Goal: Information Seeking & Learning: Learn about a topic

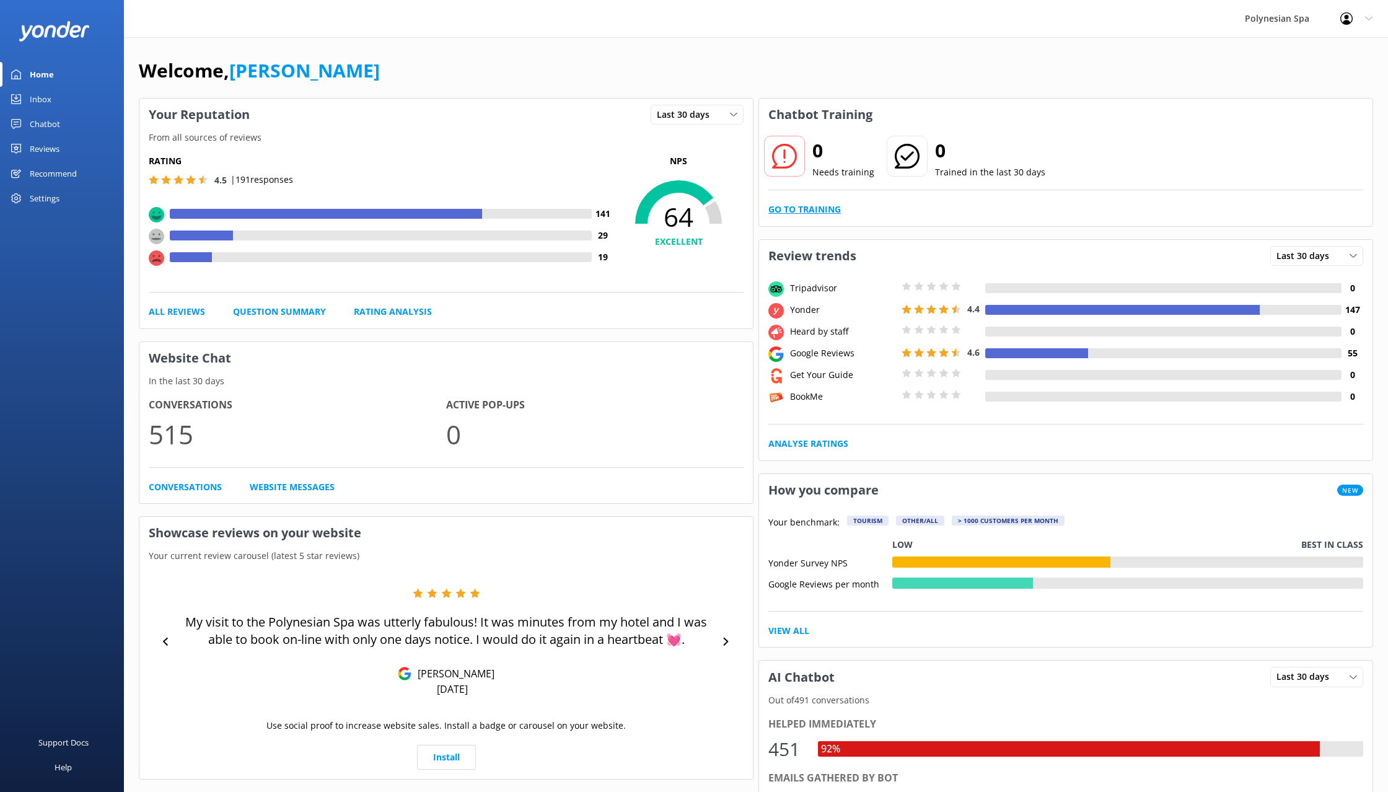
click at [834, 209] on link "Go to Training" at bounding box center [804, 210] width 72 height 14
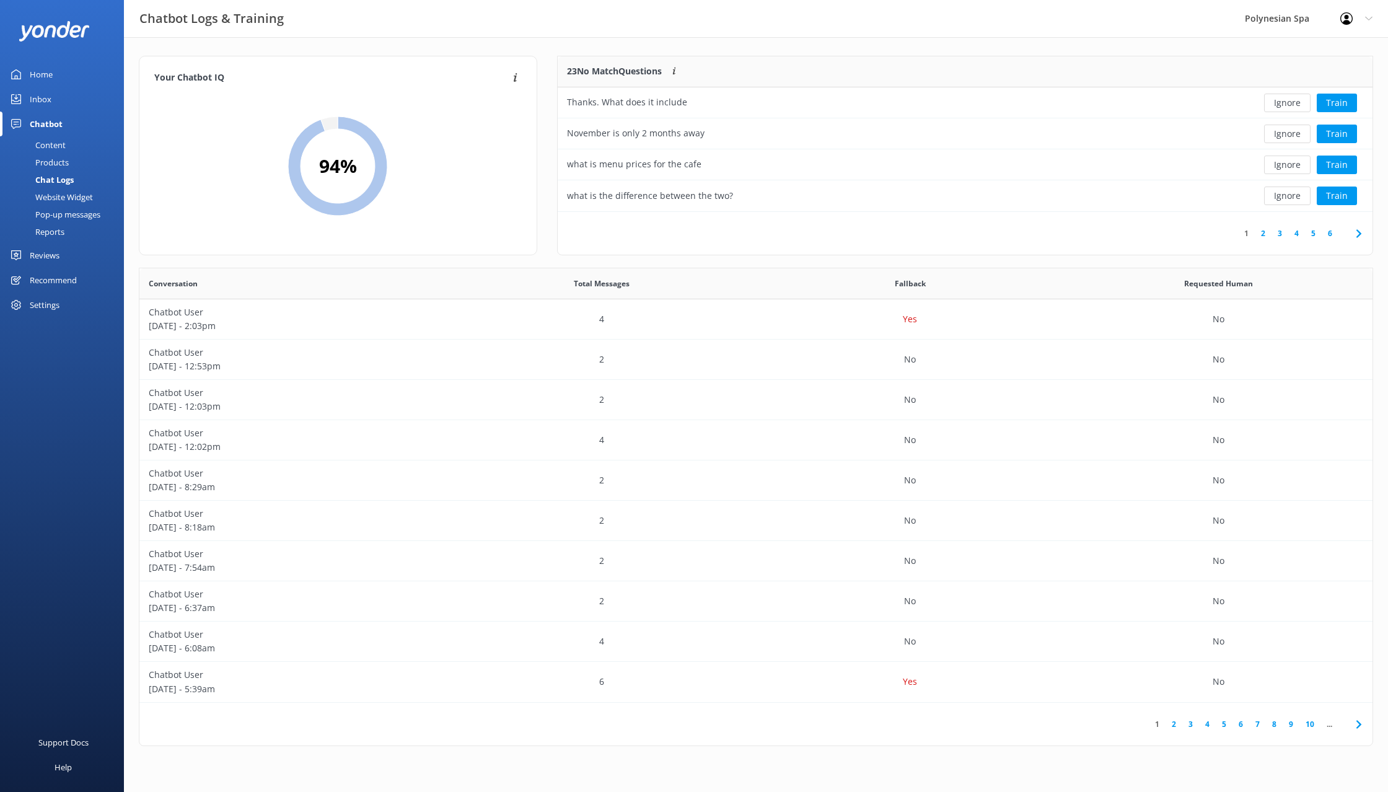
scroll to position [434, 1233]
click at [885, 94] on div "Thanks. What does it include" at bounding box center [881, 102] width 649 height 31
click at [1293, 102] on button "Ignore" at bounding box center [1287, 103] width 46 height 19
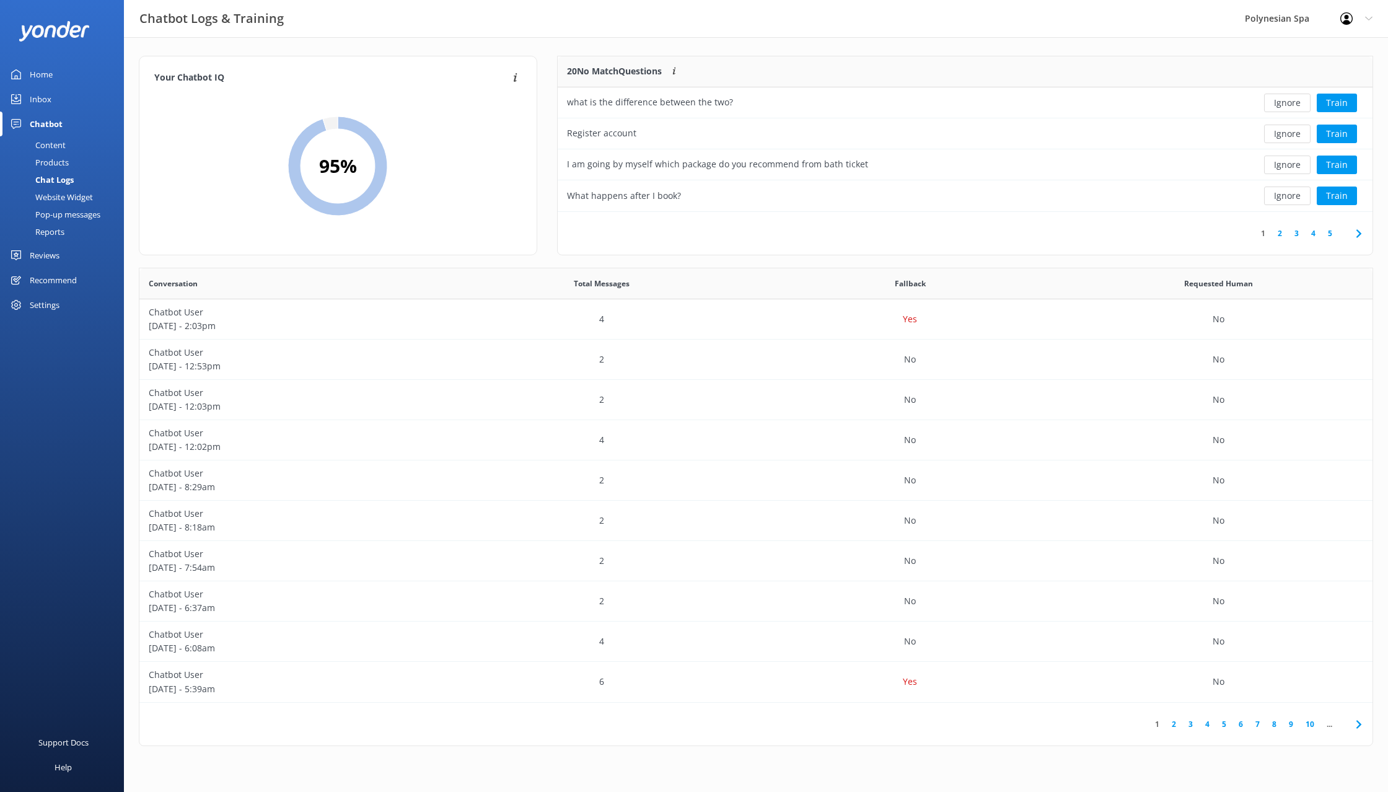
click at [1293, 102] on button "Ignore" at bounding box center [1287, 103] width 46 height 19
click at [1292, 100] on button "Ignore" at bounding box center [1287, 103] width 46 height 19
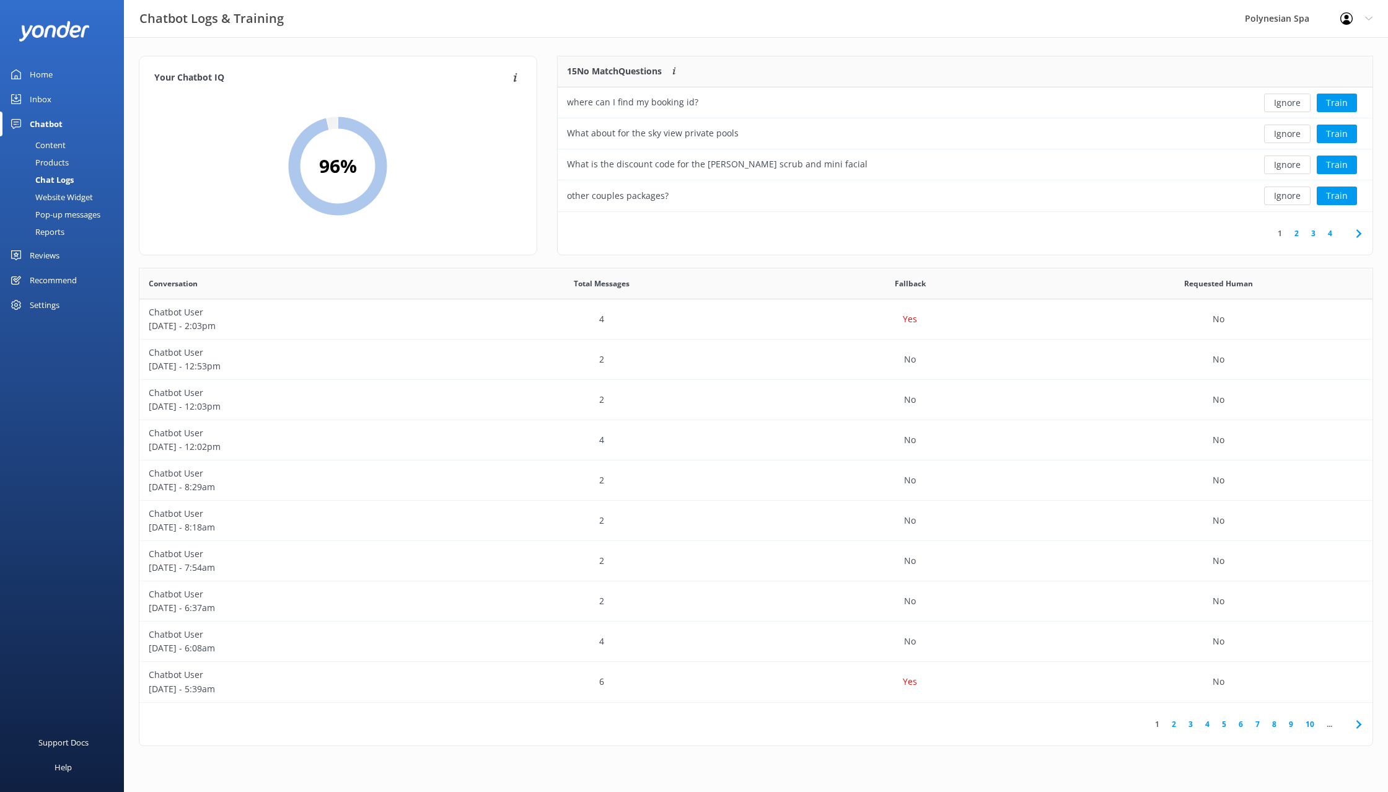
click at [1292, 100] on button "Ignore" at bounding box center [1287, 103] width 46 height 19
click at [1293, 100] on button "Ignore" at bounding box center [1287, 103] width 46 height 19
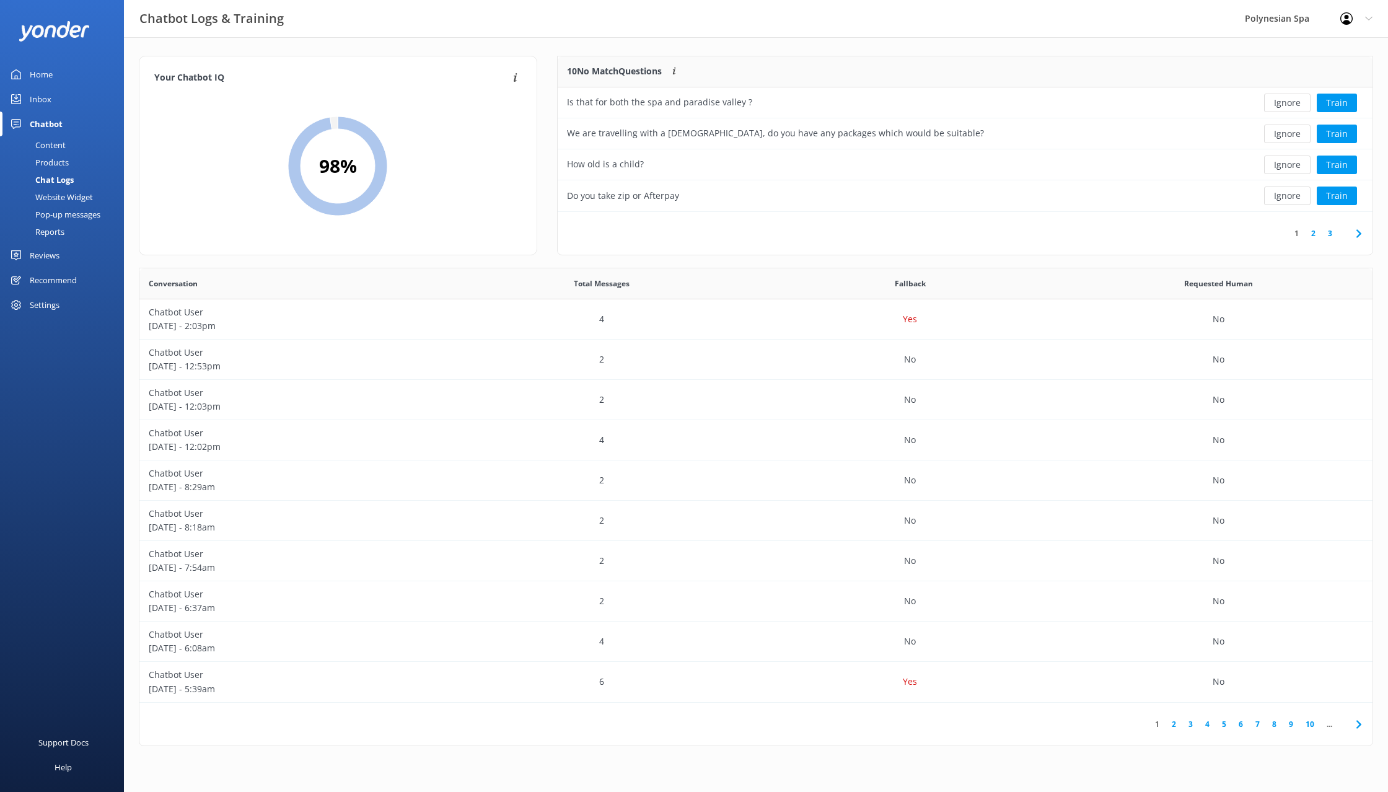
click at [1293, 100] on button "Ignore" at bounding box center [1287, 103] width 46 height 19
click at [1277, 102] on button "Ignore" at bounding box center [1287, 103] width 46 height 19
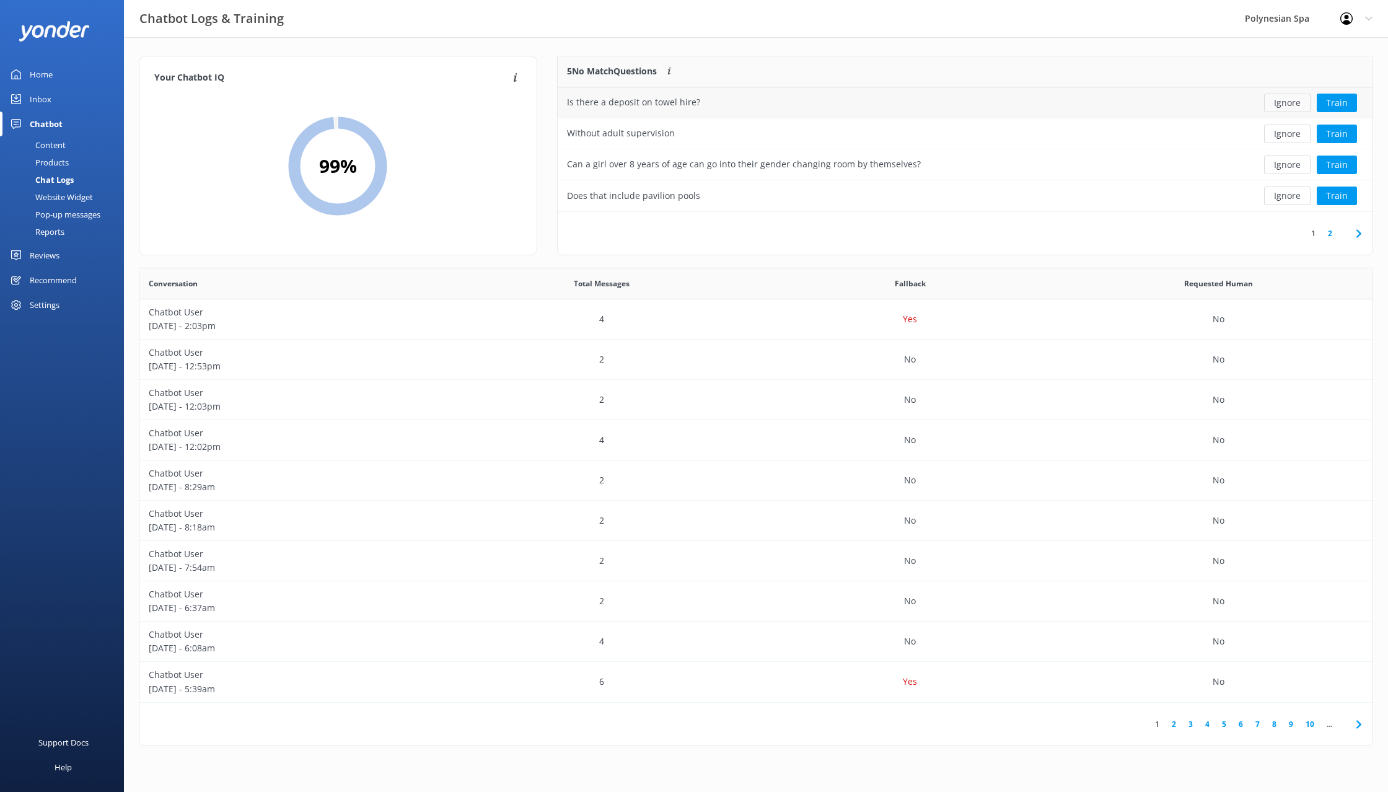
click at [1275, 100] on button "Ignore" at bounding box center [1287, 103] width 46 height 19
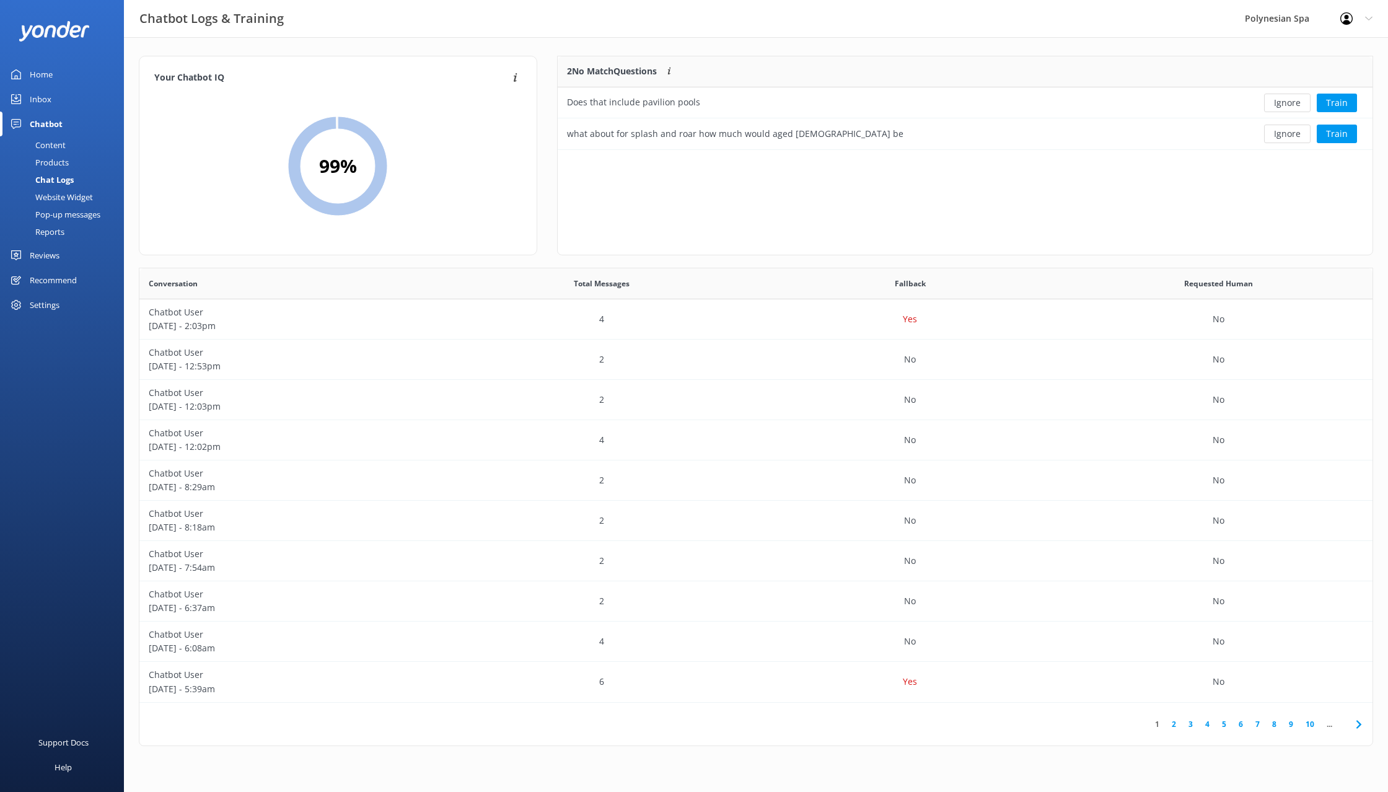
click at [1275, 100] on button "Ignore" at bounding box center [1287, 103] width 46 height 19
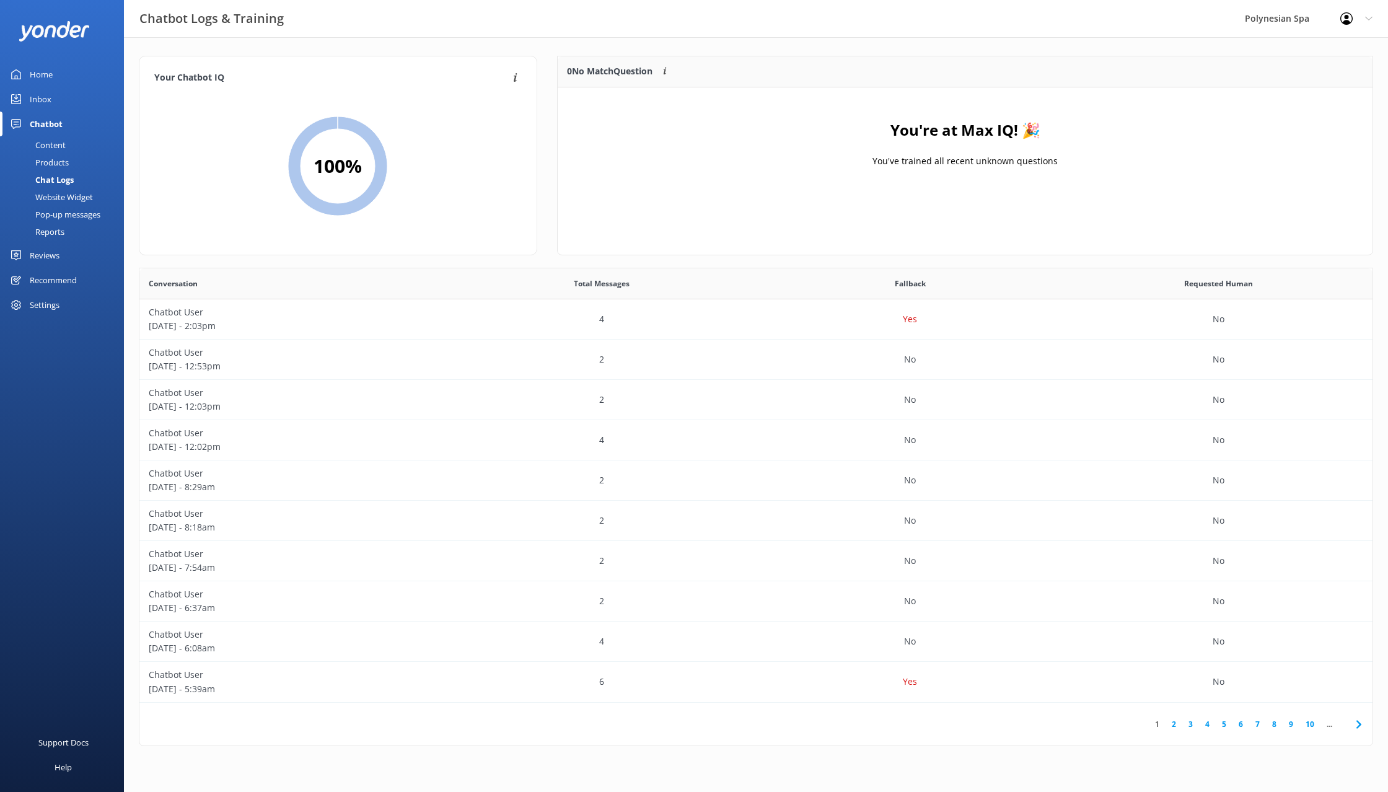
click at [59, 76] on link "Home" at bounding box center [62, 74] width 124 height 25
